Goal: Information Seeking & Learning: Find specific fact

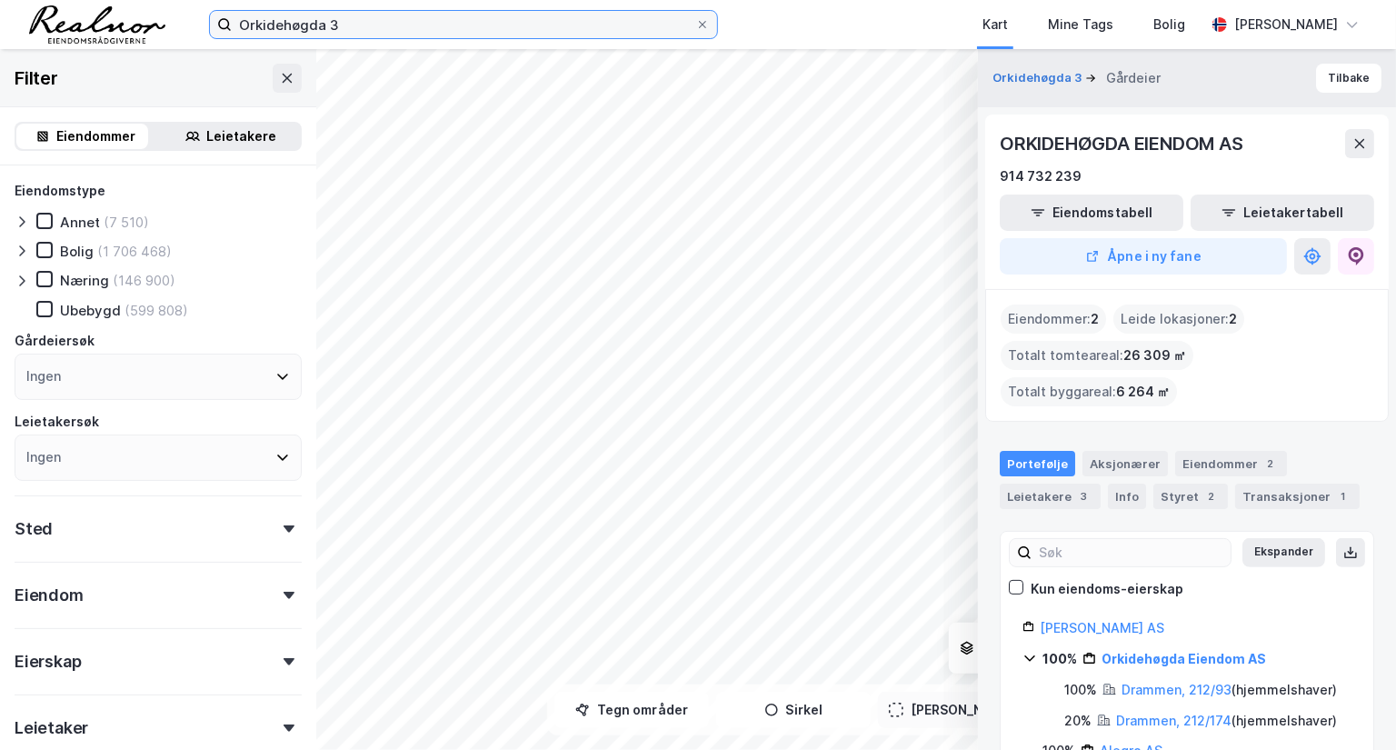
click at [321, 22] on input "Orkidehøgda 3" at bounding box center [463, 24] width 463 height 27
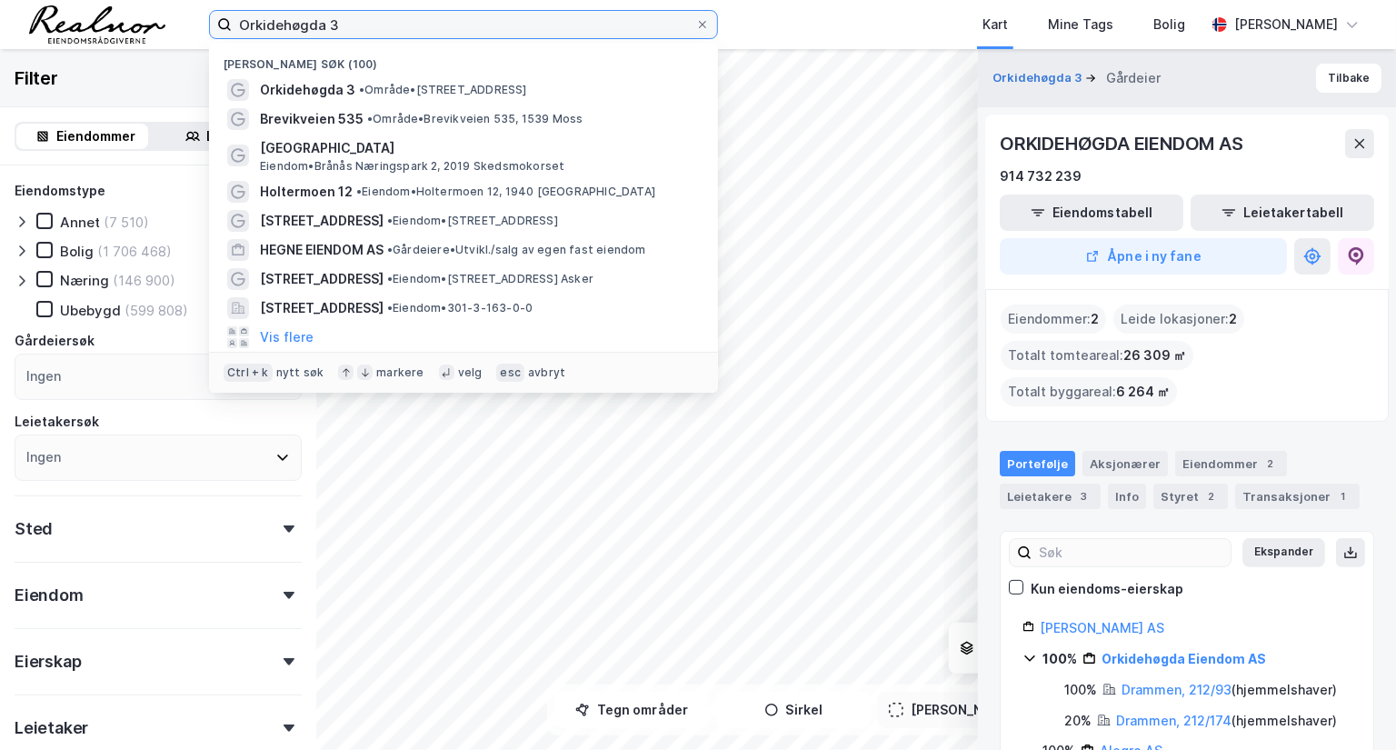
click at [321, 22] on input "Orkidehøgda 3" at bounding box center [463, 24] width 463 height 27
click at [321, 21] on input "Orkidehøgda 3" at bounding box center [463, 24] width 463 height 27
paste input "[STREET_ADDRESS]"
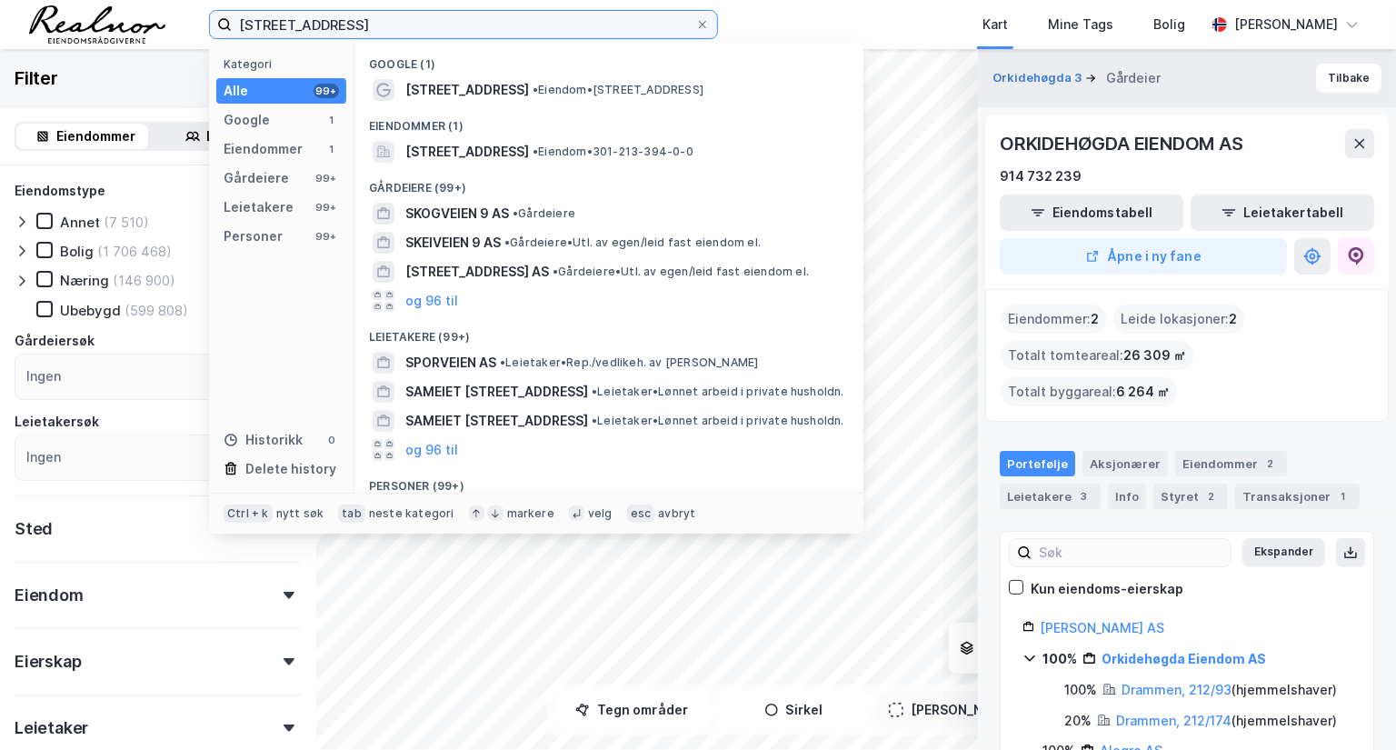
drag, startPoint x: 411, startPoint y: 28, endPoint x: 317, endPoint y: 35, distance: 93.8
click at [317, 35] on input "[STREET_ADDRESS]" at bounding box center [463, 24] width 463 height 27
type input "[STREET_ADDRESS]"
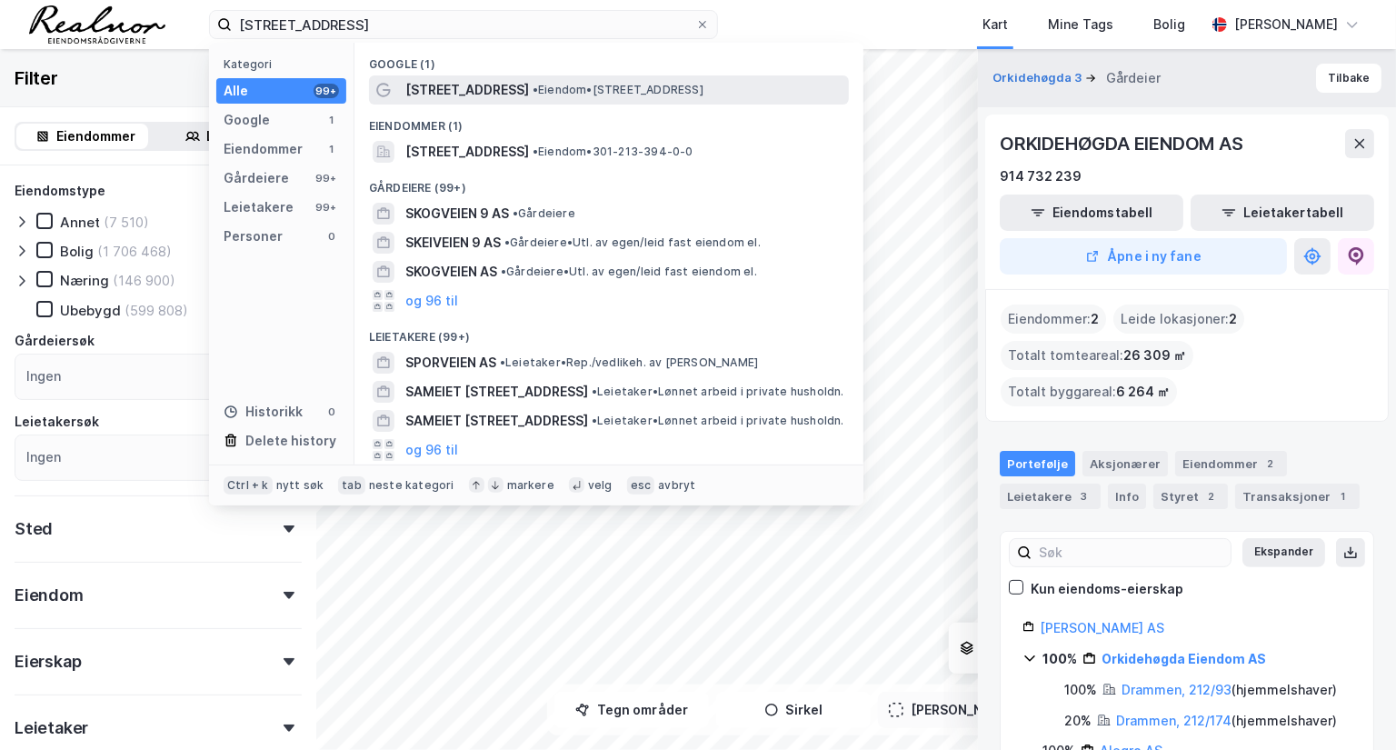
click at [512, 81] on div "Skovveien 9 • Eiendom • Skovveien 9, 0257 Oslo" at bounding box center [625, 90] width 440 height 22
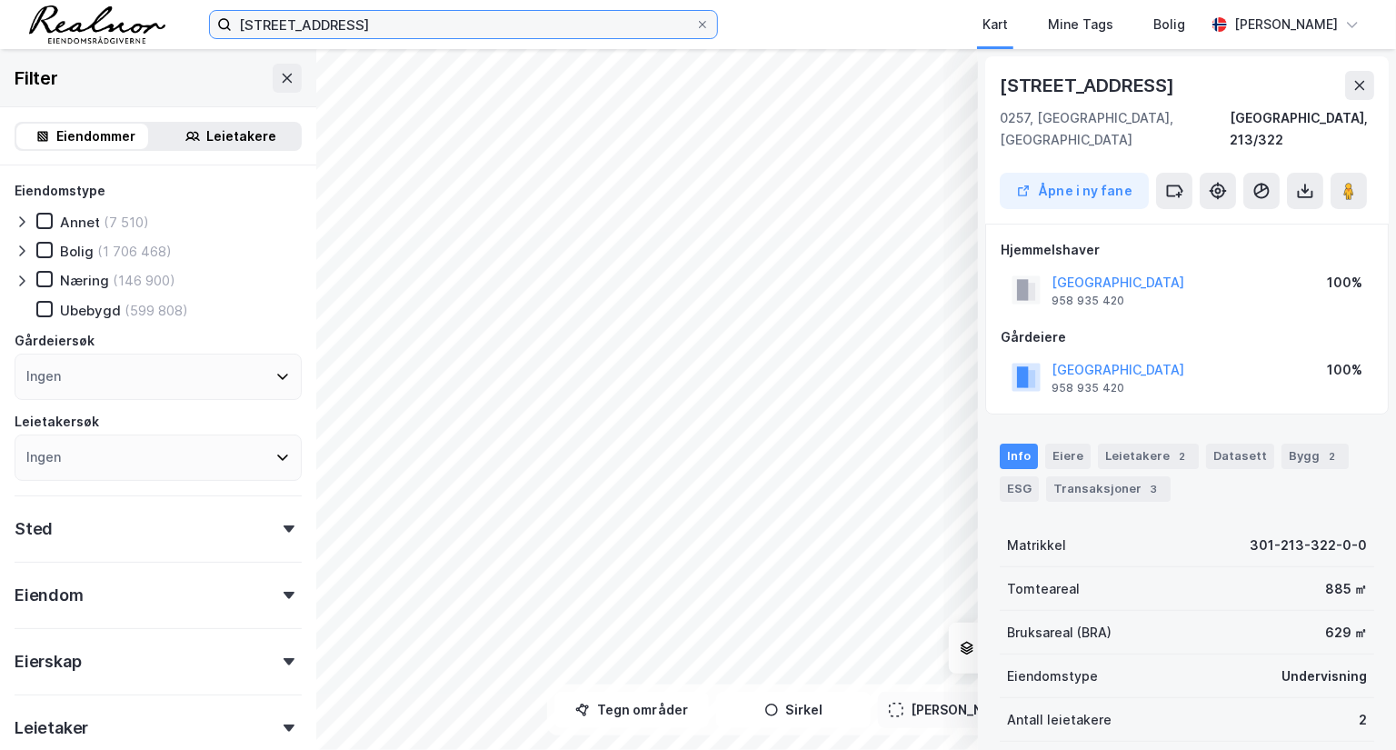
click at [370, 27] on input "[STREET_ADDRESS]" at bounding box center [463, 24] width 463 height 27
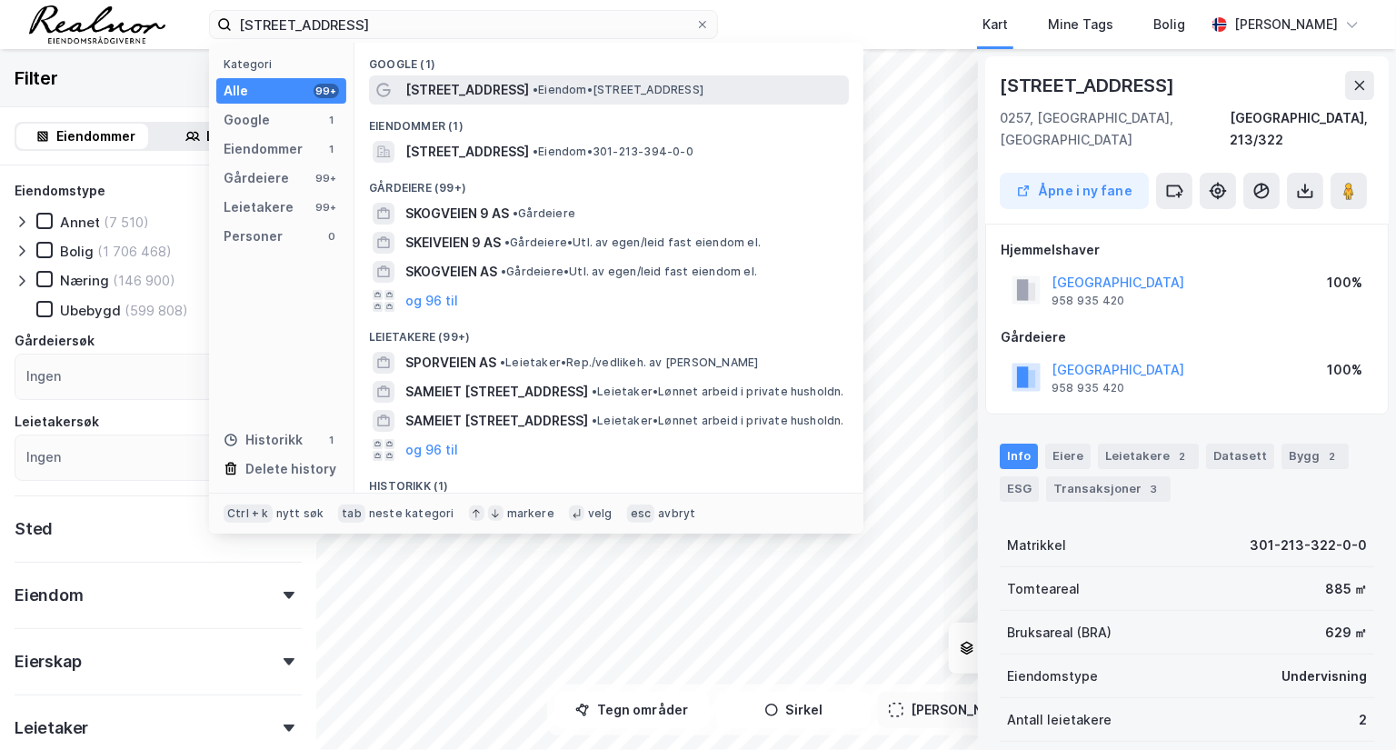
click at [481, 85] on div "Skovveien 9 • Eiendom • Skovveien 9, 0257 Oslo" at bounding box center [625, 90] width 440 height 22
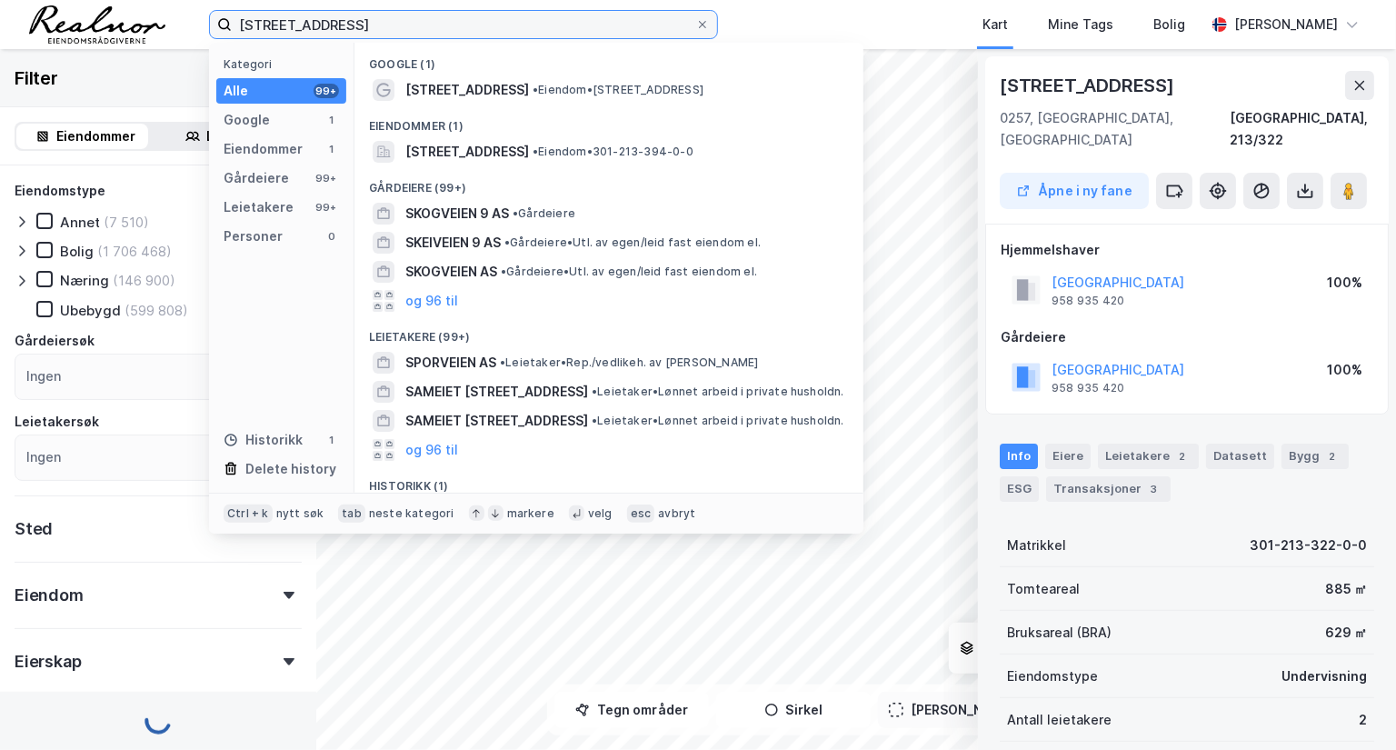
click at [499, 30] on input "[STREET_ADDRESS]" at bounding box center [463, 24] width 463 height 27
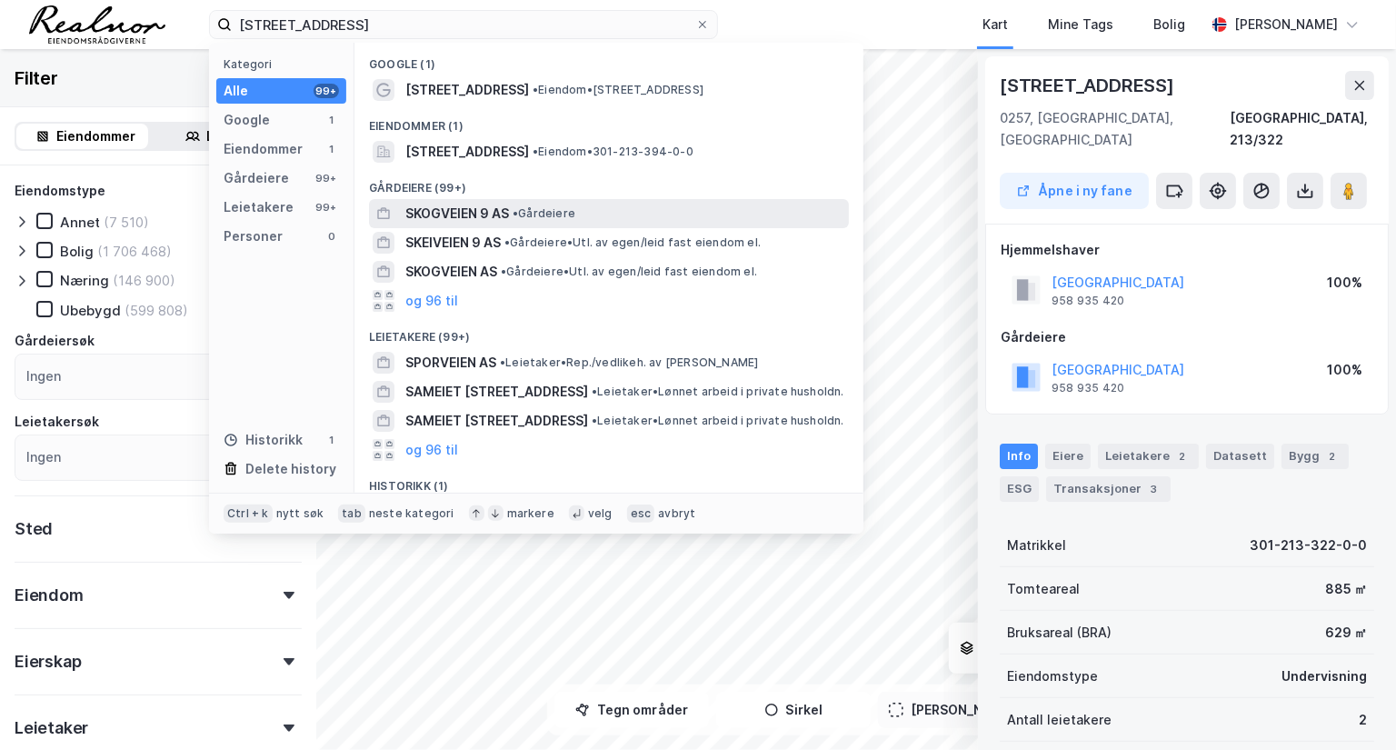
click at [542, 210] on span "• Gårdeiere" at bounding box center [543, 213] width 63 height 15
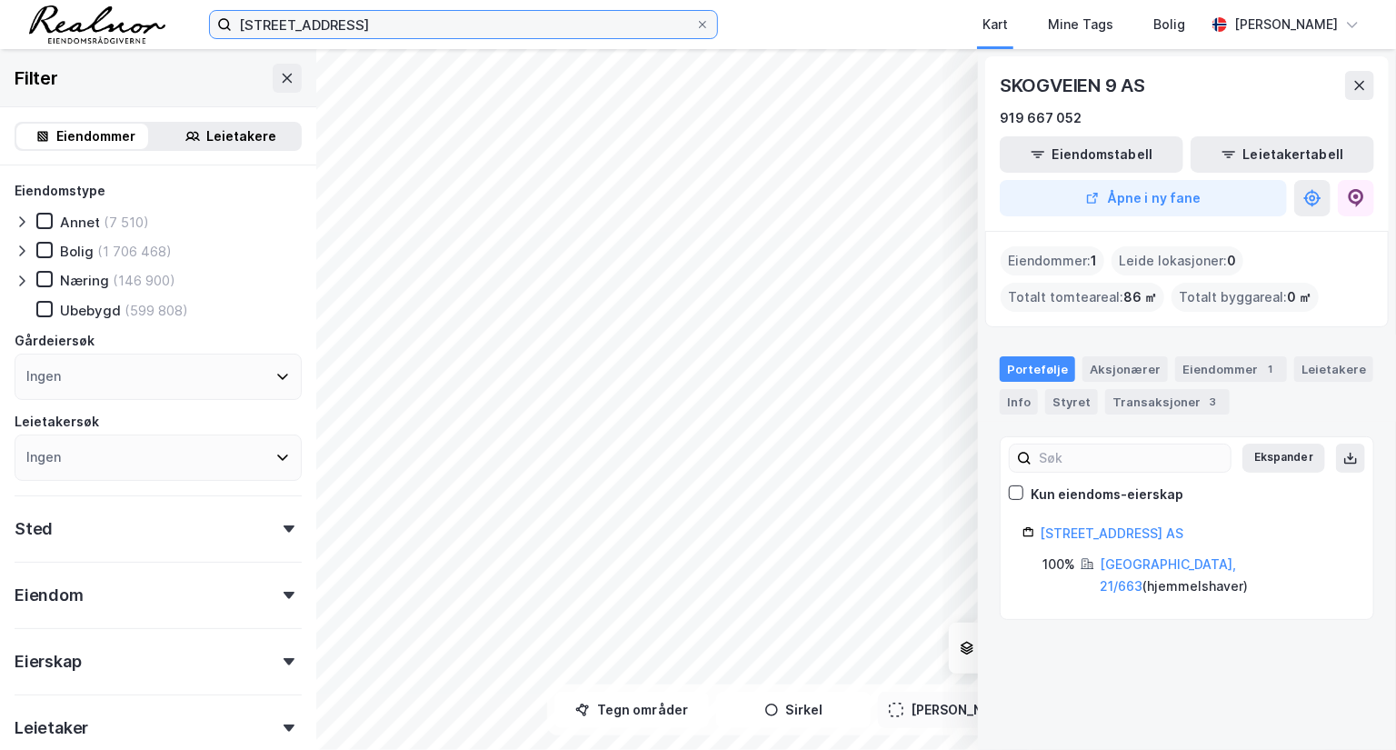
click at [397, 17] on input "[STREET_ADDRESS]" at bounding box center [463, 24] width 463 height 27
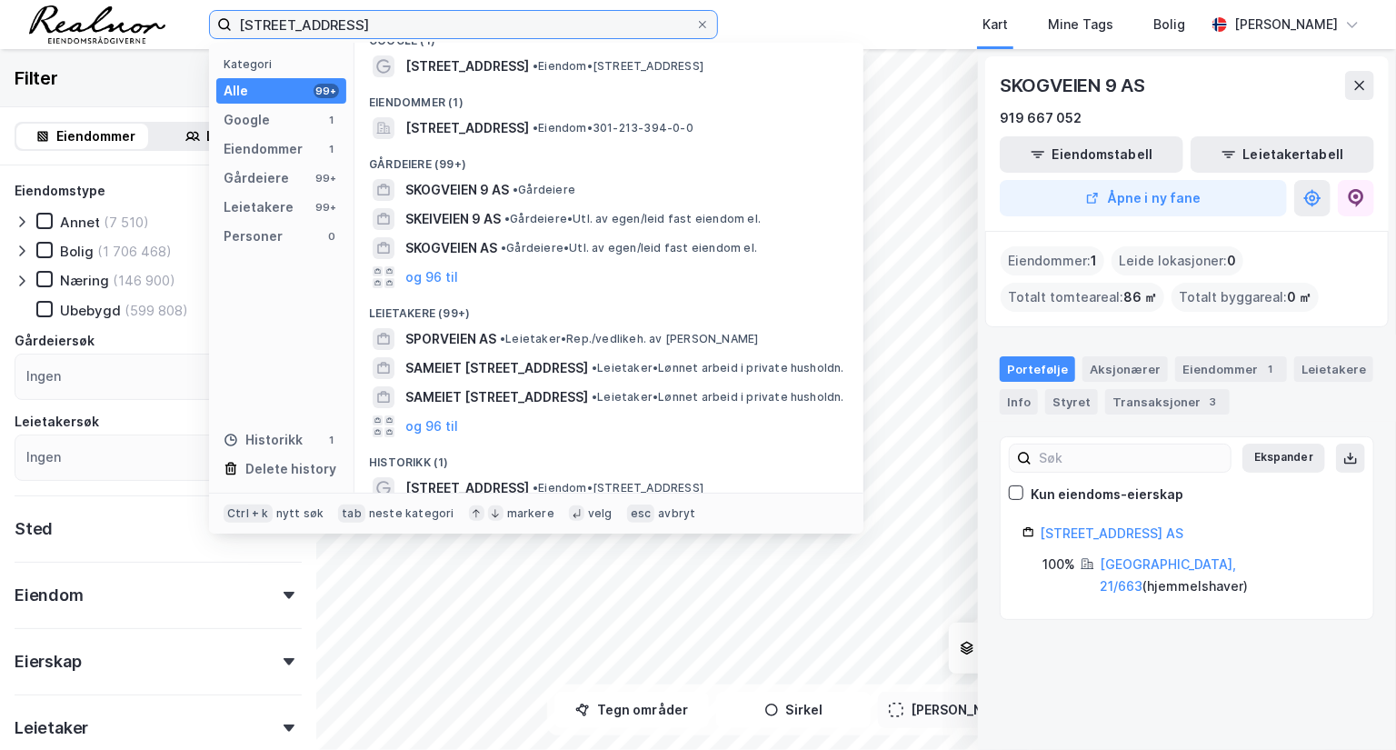
scroll to position [33, 0]
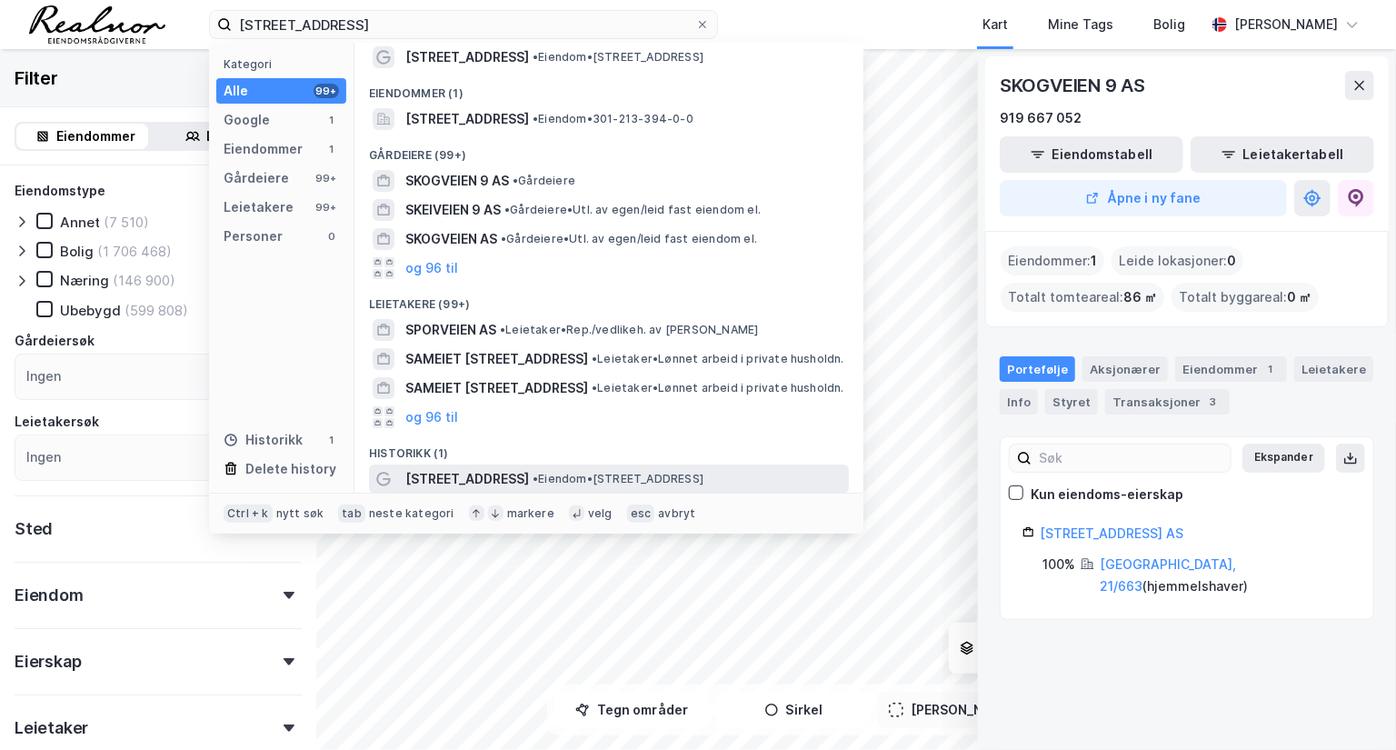
click at [532, 483] on span "• Eiendom • Skovveien 9, 0257 Oslo" at bounding box center [617, 479] width 171 height 15
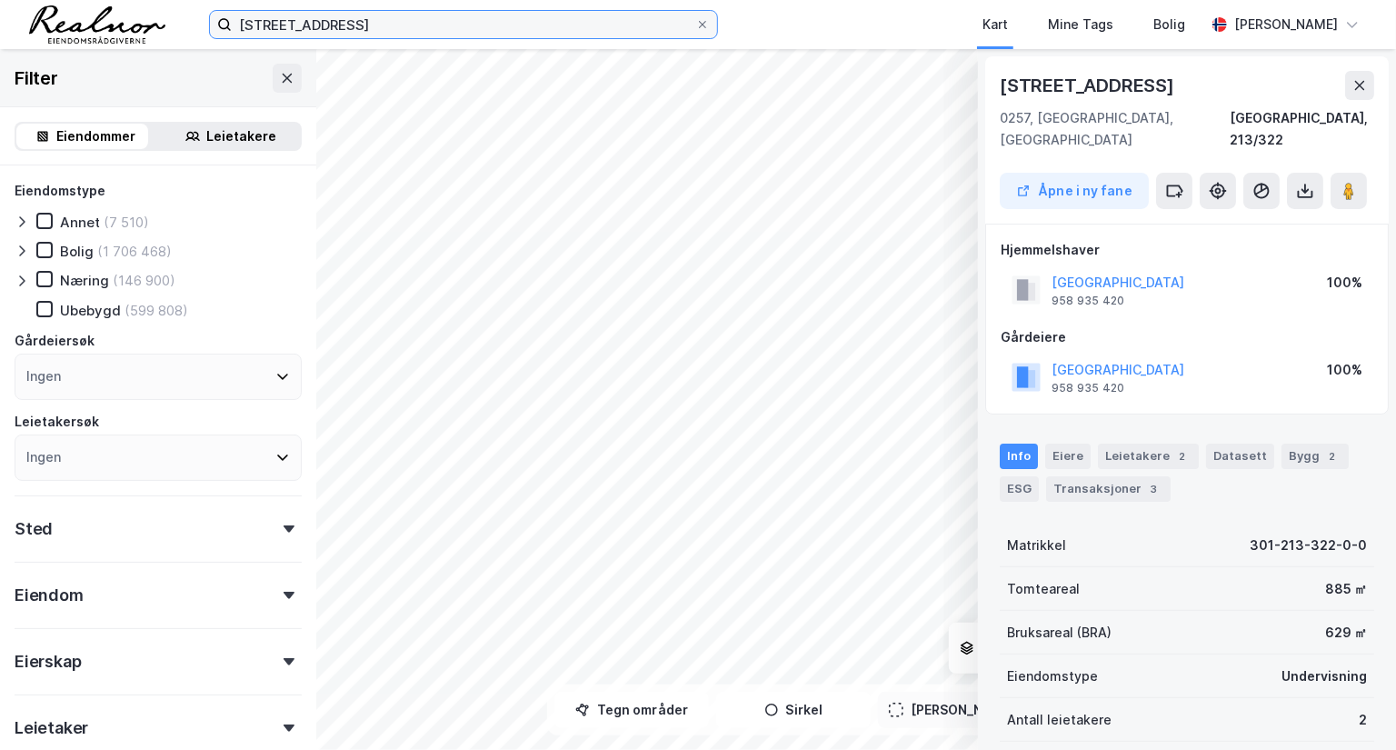
click at [450, 11] on input "[STREET_ADDRESS]" at bounding box center [463, 24] width 463 height 27
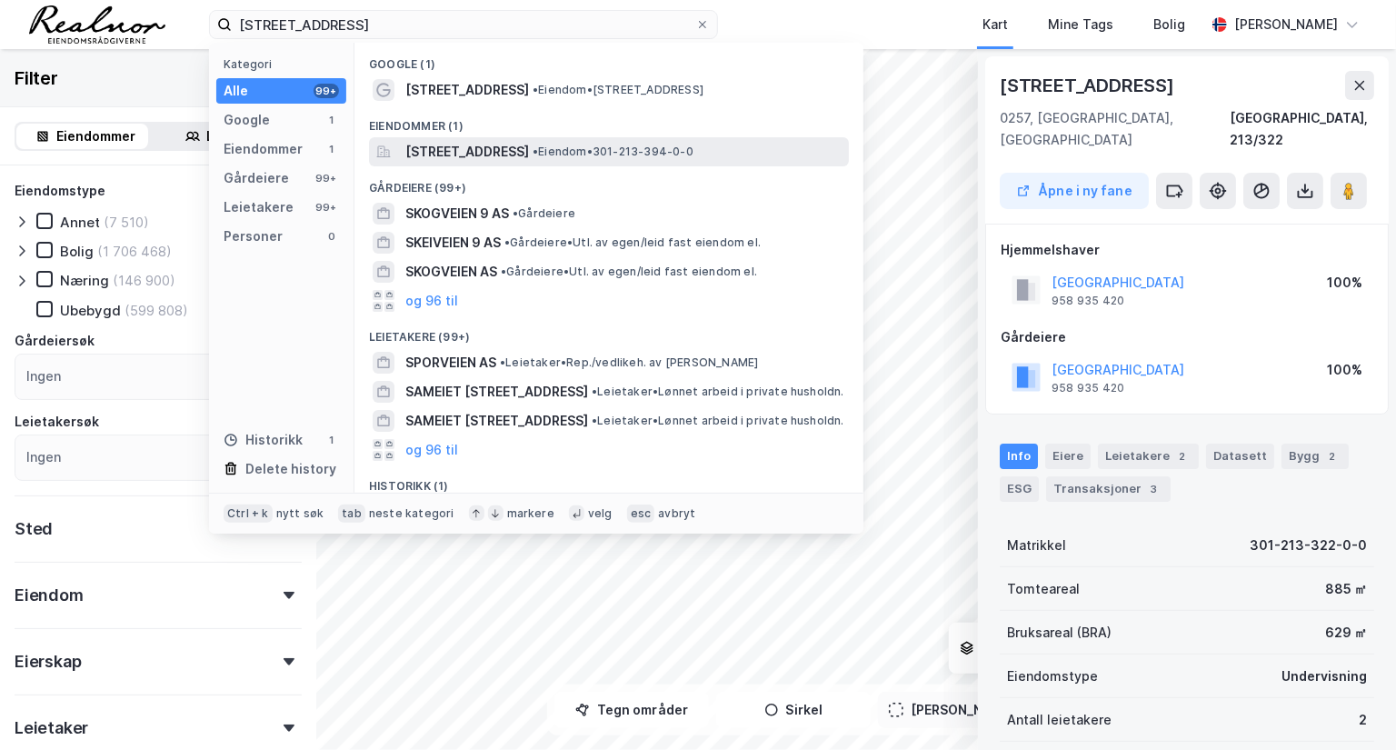
click at [529, 156] on span "[STREET_ADDRESS]" at bounding box center [467, 152] width 124 height 22
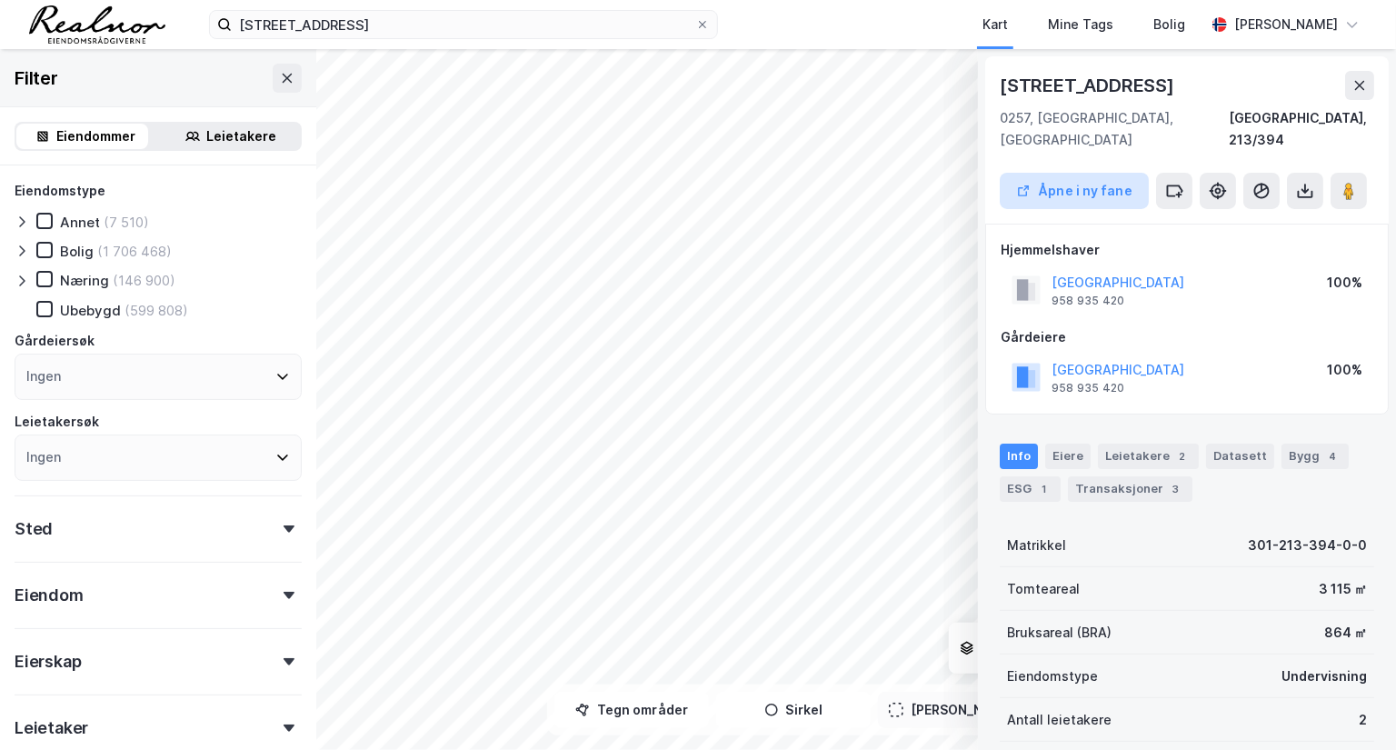
click at [1071, 174] on button "Åpne i ny fane" at bounding box center [1074, 191] width 149 height 36
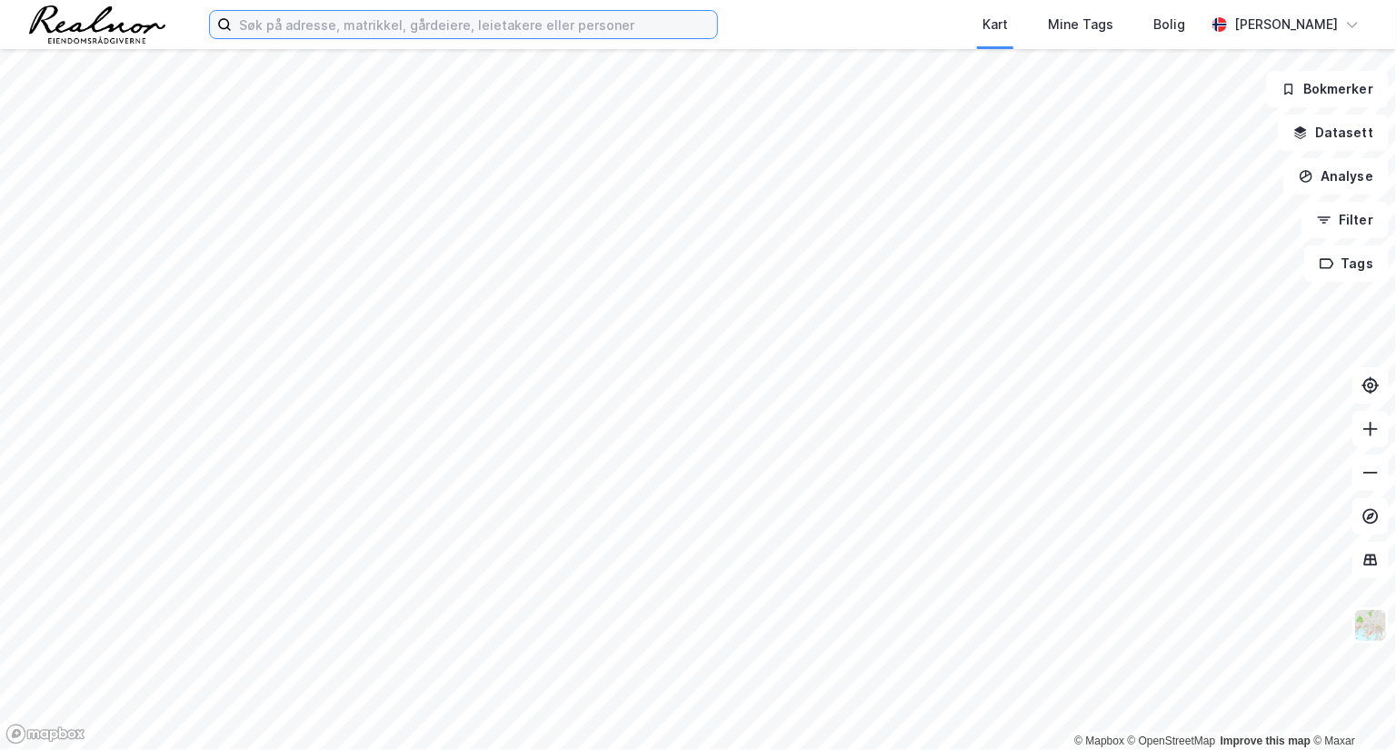
click at [392, 19] on input at bounding box center [474, 24] width 485 height 27
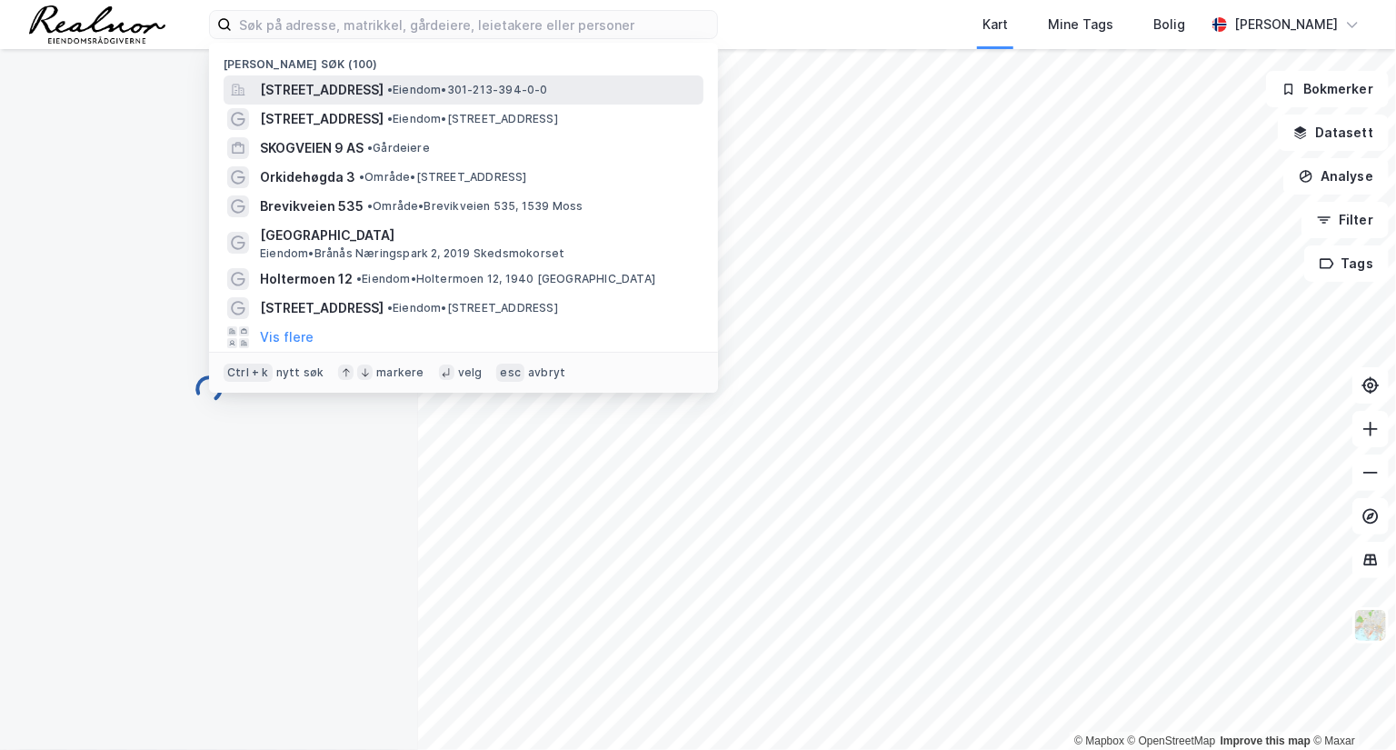
click at [297, 85] on span "[STREET_ADDRESS]" at bounding box center [322, 90] width 124 height 22
